Goal: Information Seeking & Learning: Understand process/instructions

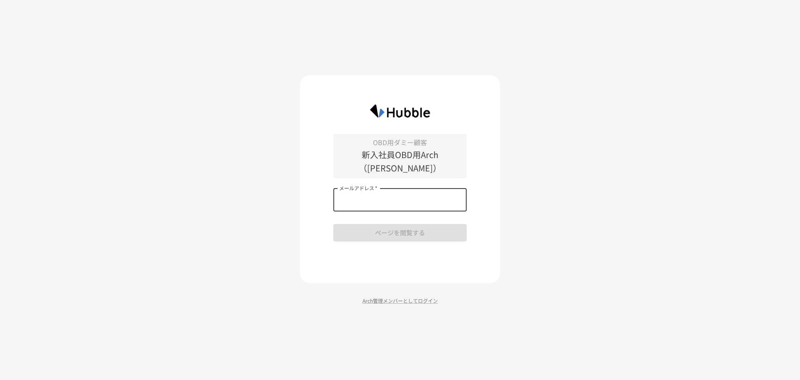
click at [412, 188] on input "メールアドレス   *" at bounding box center [399, 199] width 133 height 23
type input "**********"
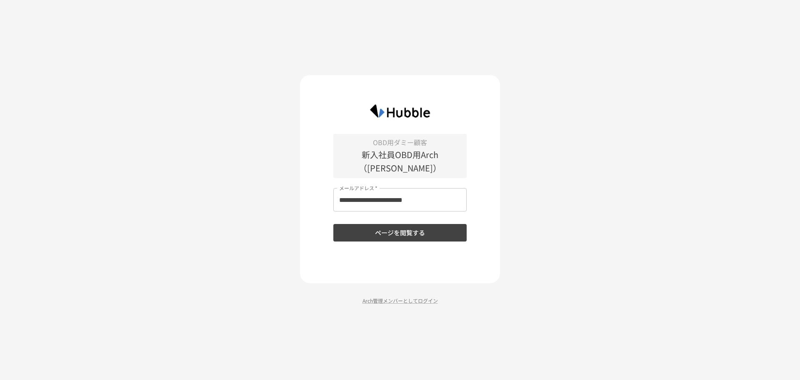
click at [684, 173] on div "**********" at bounding box center [400, 190] width 800 height 380
click at [399, 224] on button "ページを閲覧する" at bounding box center [399, 233] width 133 height 18
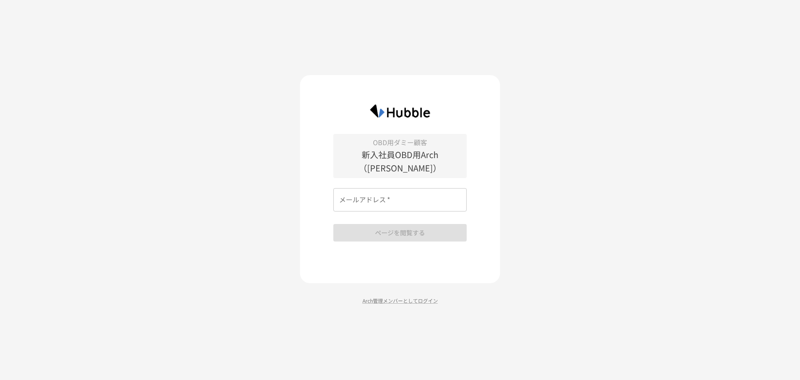
click at [446, 160] on p "新入社員OBD用Arch（[PERSON_NAME]）" at bounding box center [399, 161] width 133 height 27
click at [431, 199] on input "メールアドレス   *" at bounding box center [399, 199] width 133 height 23
type input "**********"
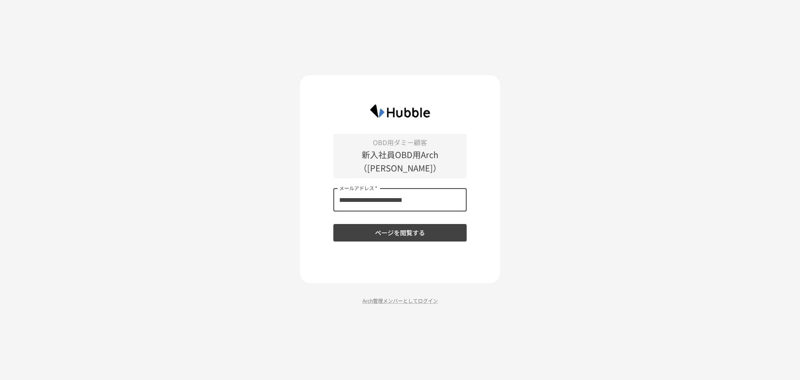
click at [410, 234] on button "ページを閲覧する" at bounding box center [399, 233] width 133 height 18
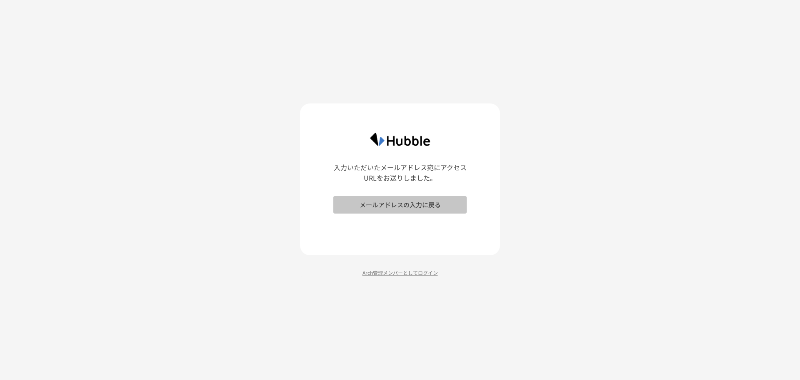
click at [408, 209] on button "メールアドレスの入力に戻る" at bounding box center [399, 205] width 133 height 18
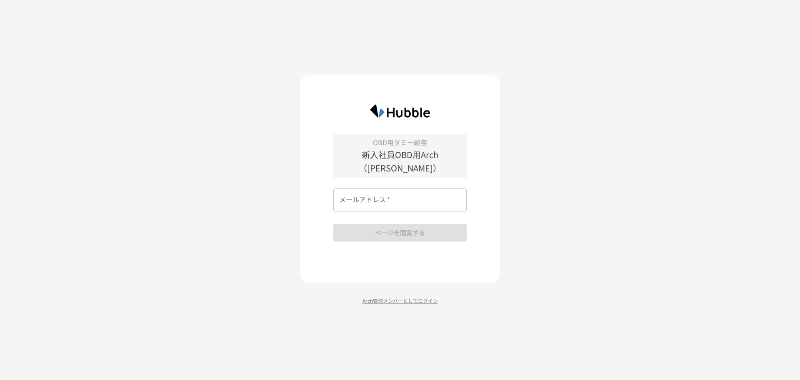
click at [408, 198] on input "メールアドレス   *" at bounding box center [399, 199] width 133 height 23
click at [268, 230] on div "OBD用ダミー顧客 新入社員OBD用Arch（吉永さん） メールアドレス   * メールアドレス   * ページを閲覧する Arch管理メンバーとしてログイン" at bounding box center [400, 190] width 800 height 380
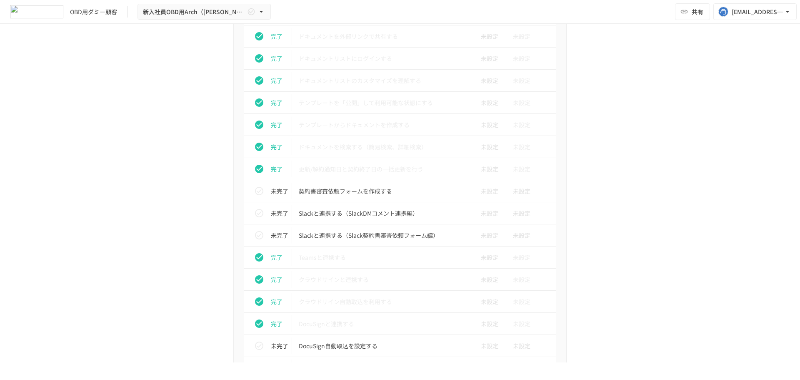
scroll to position [566, 0]
click at [371, 215] on p "Slackと連携する（SlackDMコメント連携編）" at bounding box center [383, 212] width 168 height 10
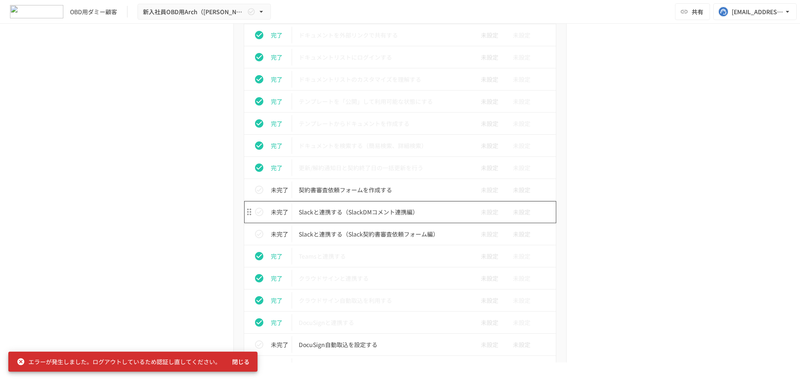
click at [371, 215] on p "Slackと連携する（SlackDMコメント連携編）" at bounding box center [383, 212] width 168 height 10
click at [240, 361] on button "閉じる" at bounding box center [241, 361] width 27 height 15
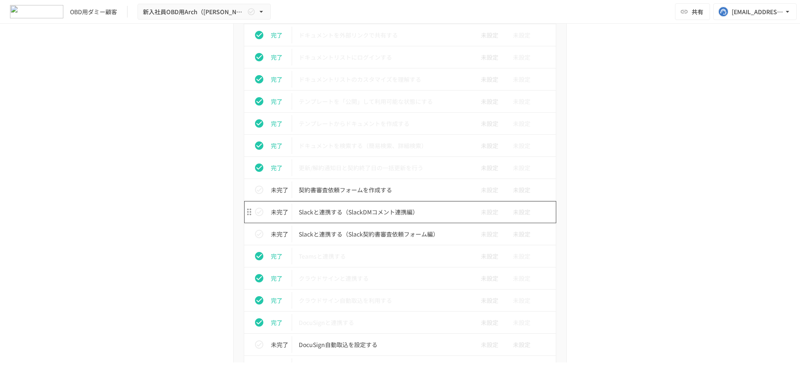
click at [351, 194] on p "契約書審査依頼フォームを作成する" at bounding box center [383, 190] width 168 height 10
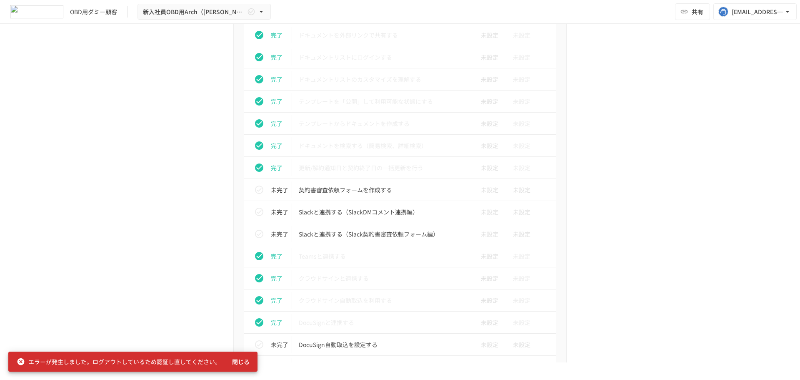
click at [68, 294] on div "**********" at bounding box center [400, 193] width 800 height 338
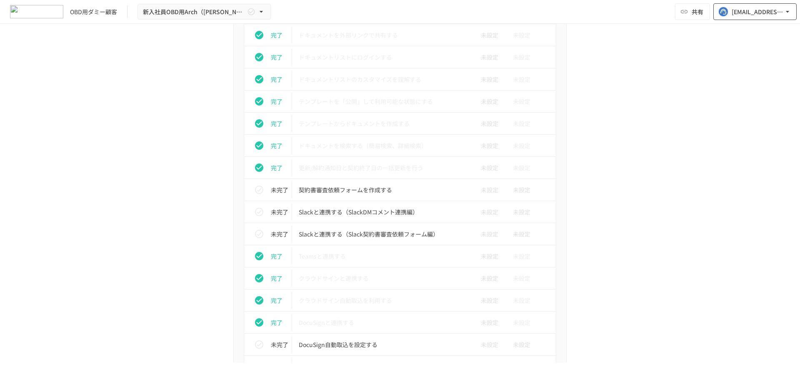
click at [781, 12] on div "[EMAIL_ADDRESS][DOMAIN_NAME]" at bounding box center [758, 12] width 52 height 10
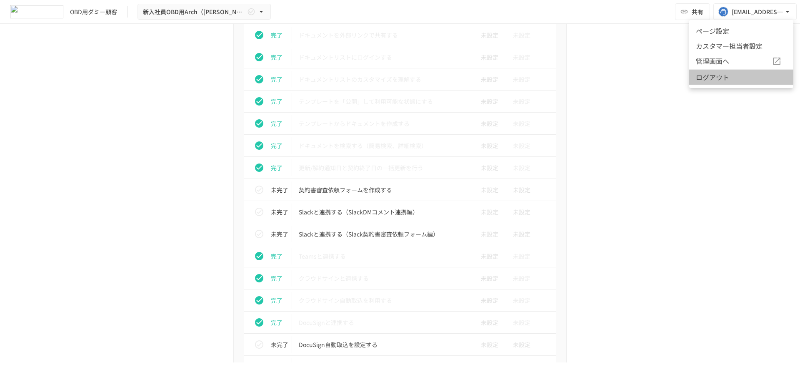
click at [716, 77] on li "ログアウト" at bounding box center [741, 76] width 104 height 15
click at [721, 76] on li "ログアウト" at bounding box center [741, 76] width 104 height 15
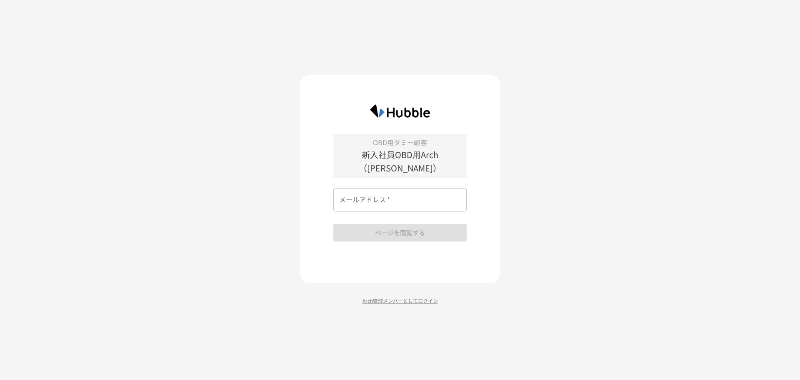
click at [402, 190] on input "メールアドレス   *" at bounding box center [399, 199] width 133 height 23
type input "**********"
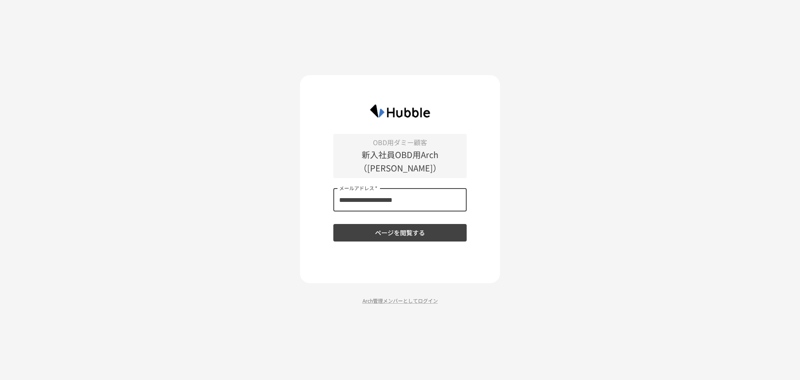
click at [396, 227] on button "ページを閲覧する" at bounding box center [399, 233] width 133 height 18
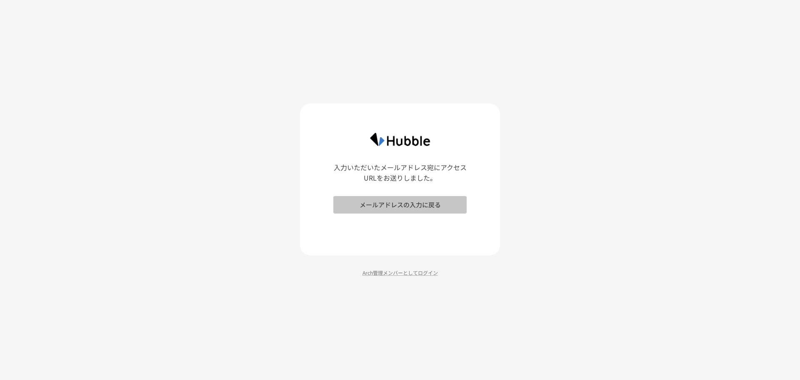
click at [441, 201] on button "メールアドレスの入力に戻る" at bounding box center [399, 205] width 133 height 18
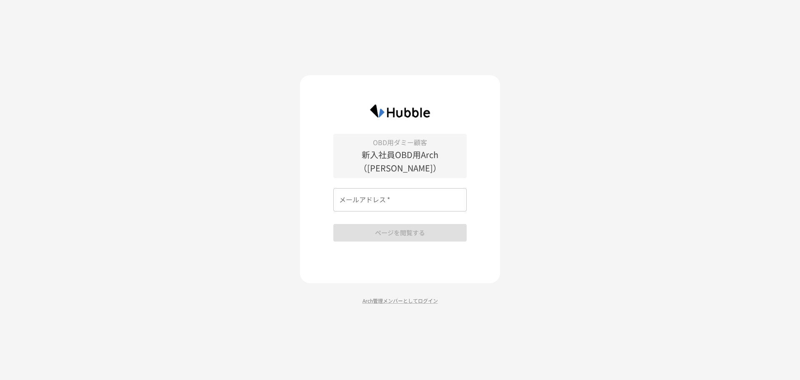
click at [441, 196] on input "メールアドレス   *" at bounding box center [399, 199] width 133 height 23
click at [605, 188] on div "OBD用ダミー顧客 新入社員OBD用Arch（[PERSON_NAME]） メールアドレス   * メールアドレス   * ページを閲覧する Arch管理メン…" at bounding box center [400, 190] width 800 height 380
click at [411, 179] on div "OBD用ダミー顧客 新入社員OBD用Arch（[PERSON_NAME]） メールアドレス   * メールアドレス   * ページを閲覧する" at bounding box center [399, 188] width 133 height 108
click at [410, 197] on input "メールアドレス   *" at bounding box center [399, 199] width 133 height 23
type input "**********"
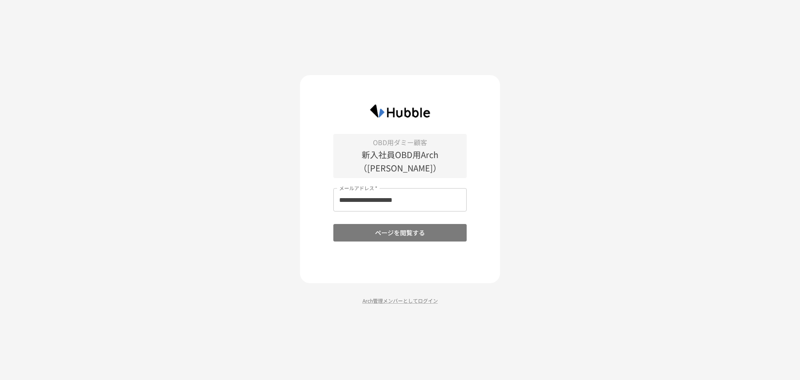
click at [400, 225] on button "ページを閲覧する" at bounding box center [399, 233] width 133 height 18
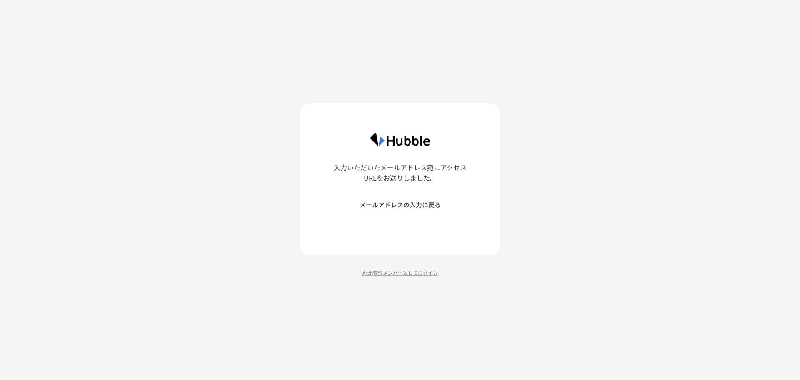
click at [431, 67] on div "入力いただいたメールアドレス宛にアクセスURLをお送りしました。 メールアドレスの入力に戻る Arch管理メンバーとしてログイン" at bounding box center [400, 190] width 800 height 380
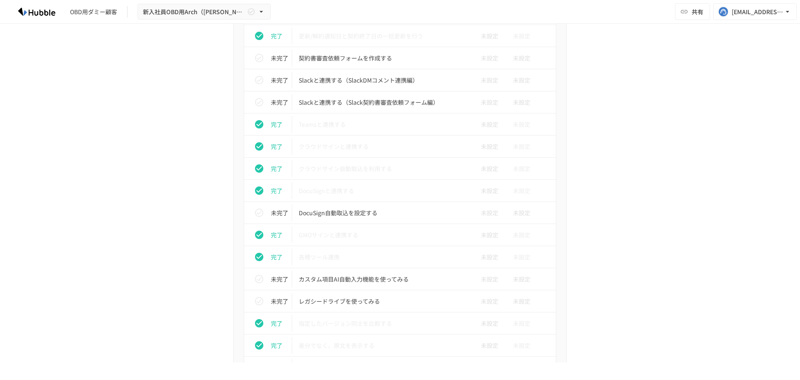
scroll to position [692, 0]
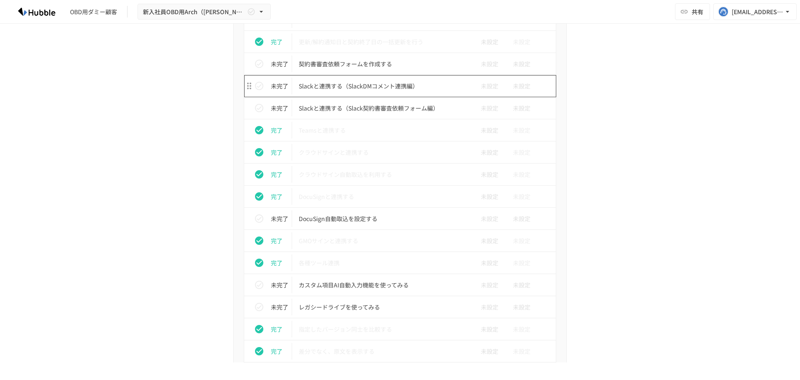
click at [366, 91] on td "Slackと連携する（SlackDMコメント連携編）" at bounding box center [382, 86] width 181 height 22
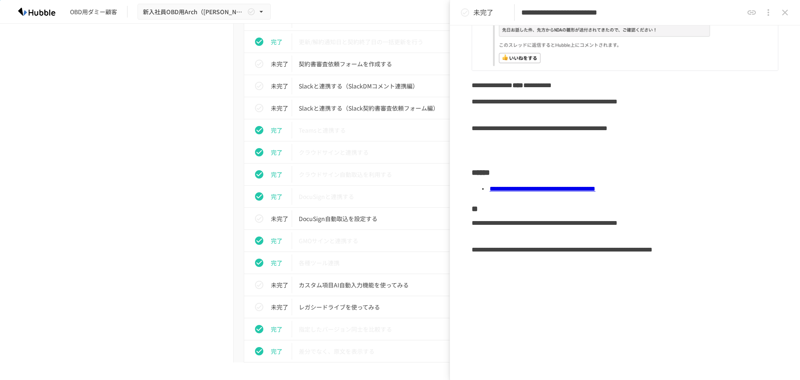
scroll to position [156, 0]
click at [378, 65] on p "契約書審査依頼フォームを作成する" at bounding box center [383, 64] width 168 height 10
